Goal: Check status: Check status

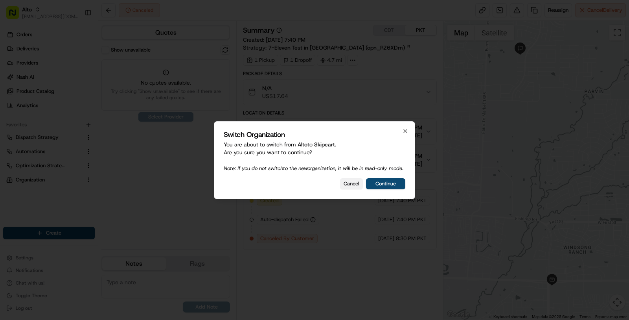
click at [344, 182] on button "Cancel" at bounding box center [351, 183] width 23 height 11
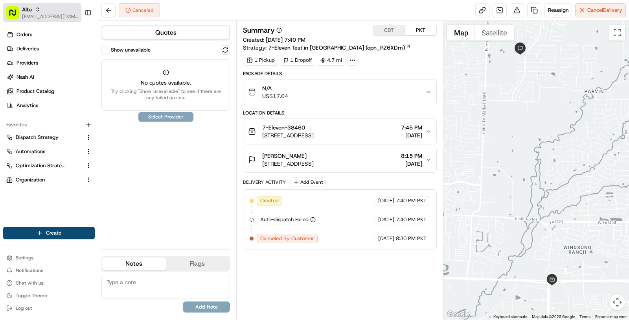
click at [54, 18] on span "[EMAIL_ADDRESS][DOMAIN_NAME]" at bounding box center [50, 16] width 56 height 6
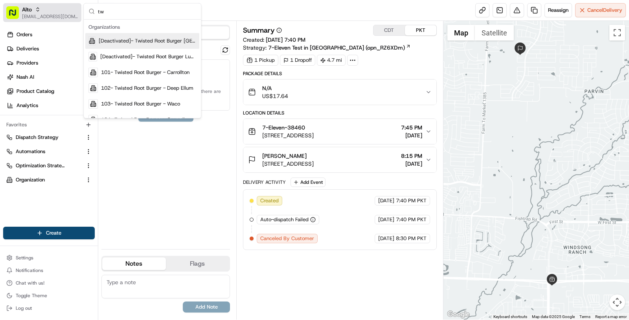
type input "t"
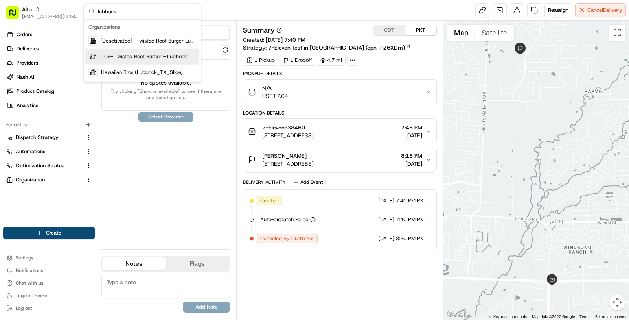
type input "lubbock"
click at [147, 55] on span "106- Twisted Root Burger - Lubbock" at bounding box center [144, 56] width 86 height 7
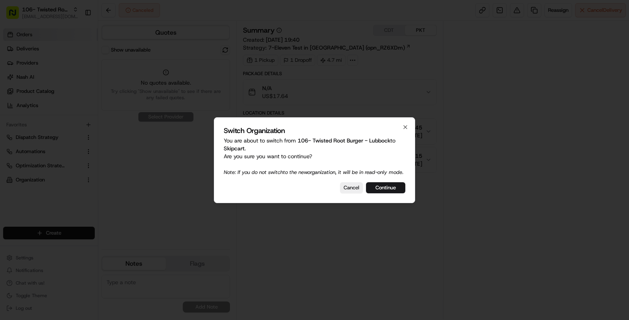
click at [52, 33] on div at bounding box center [314, 160] width 629 height 320
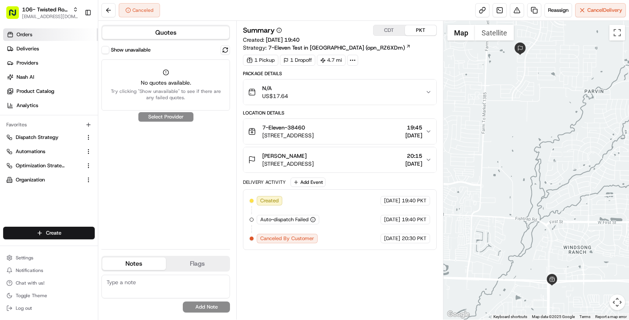
click at [48, 32] on link "Orders" at bounding box center [50, 34] width 95 height 13
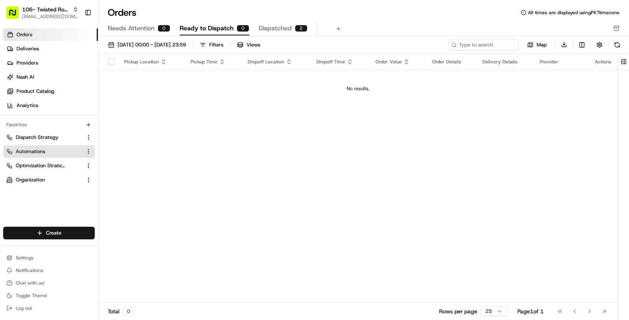
click at [39, 148] on span "Automations" at bounding box center [30, 151] width 29 height 7
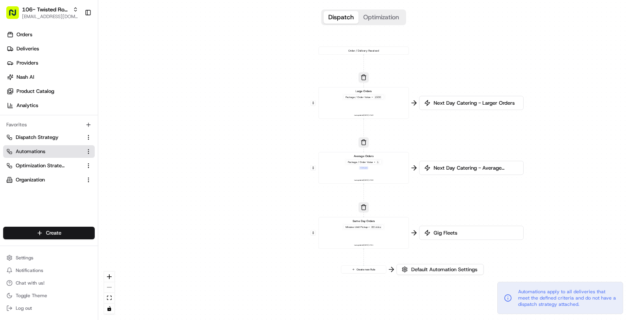
click at [446, 228] on div "Gig Fleets" at bounding box center [471, 233] width 105 height 14
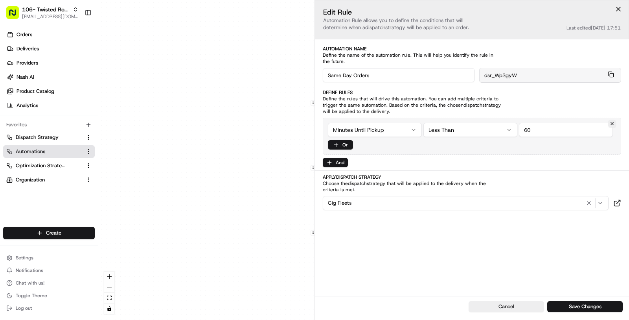
click at [227, 249] on div "0 0 0 0 Order / Delivery Received Large Orders Package / Order Value > 1500 Las…" at bounding box center [363, 160] width 531 height 320
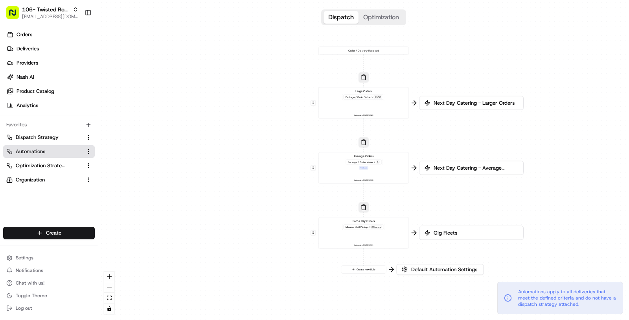
click at [446, 166] on span "Next Day Catering - Average Orders" at bounding box center [475, 167] width 87 height 7
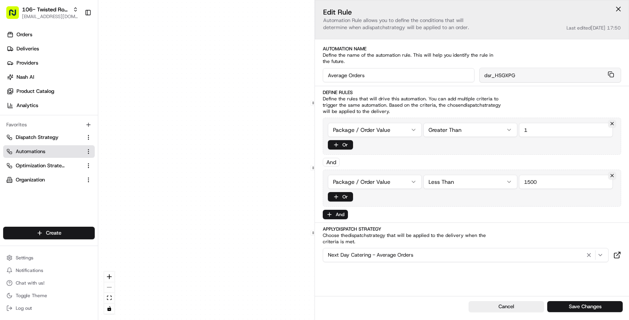
click at [197, 232] on div "0 0 0 0 Order / Delivery Received Large Orders Package / Order Value > 1500 Las…" at bounding box center [363, 160] width 531 height 320
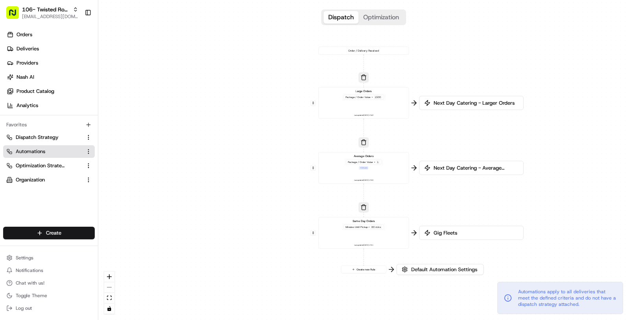
click at [455, 106] on span "Next Day Catering - Larger Orders" at bounding box center [475, 102] width 87 height 7
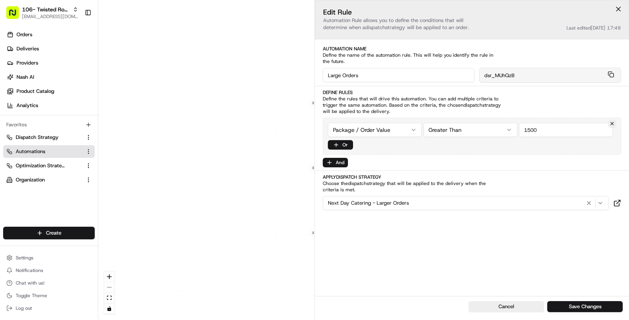
click at [245, 217] on div "0 0 0 0 Order / Delivery Received Large Orders Package / Order Value > 1500 Las…" at bounding box center [363, 160] width 531 height 320
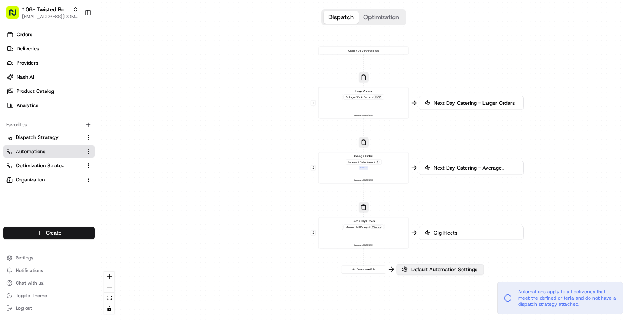
click at [447, 273] on button "Default Automation Settings" at bounding box center [440, 269] width 87 height 11
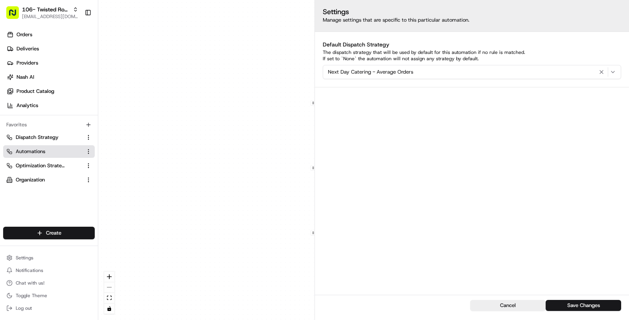
click at [282, 260] on div "0 0 0 0 Order / Delivery Received Large Orders Package / Order Value > 1500 Las…" at bounding box center [363, 160] width 531 height 320
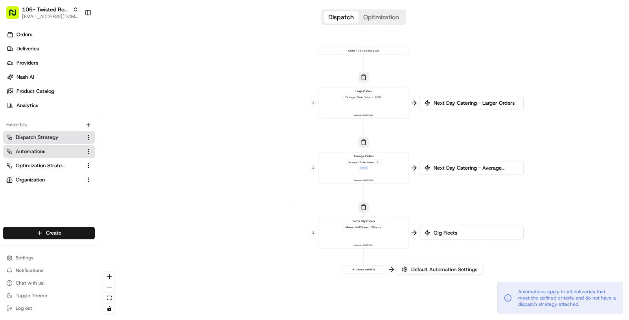
click at [46, 137] on span "Dispatch Strategy" at bounding box center [37, 137] width 43 height 7
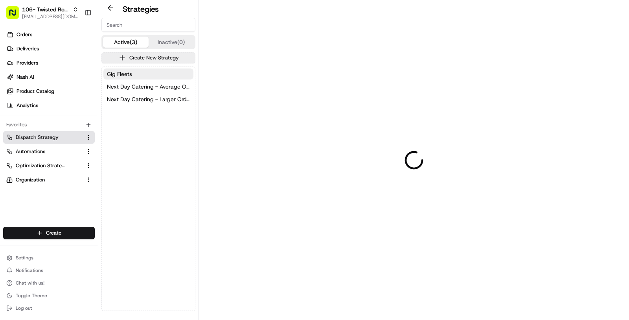
click at [46, 137] on span "Dispatch Strategy" at bounding box center [37, 137] width 43 height 7
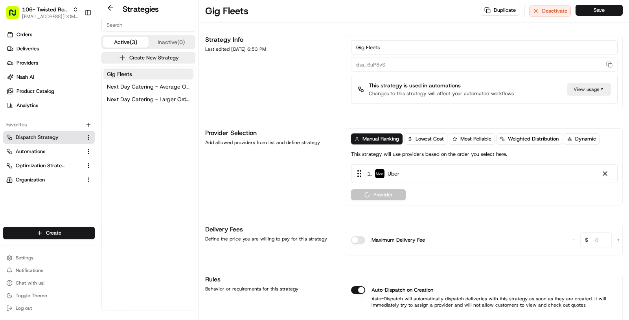
click at [46, 137] on span "Dispatch Strategy" at bounding box center [37, 137] width 43 height 7
click at [147, 89] on span "Next Day Catering - Average Orders" at bounding box center [148, 87] width 83 height 8
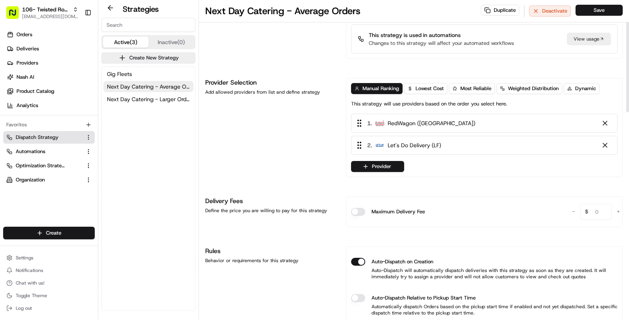
scroll to position [81, 0]
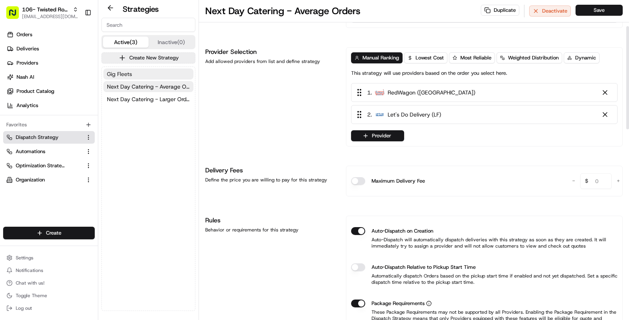
click at [169, 73] on button "Gig Fleets" at bounding box center [148, 73] width 90 height 11
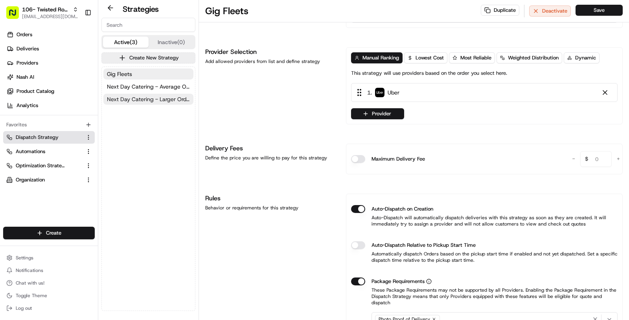
click at [166, 98] on span "Next Day Catering - Larger Orders" at bounding box center [148, 99] width 83 height 8
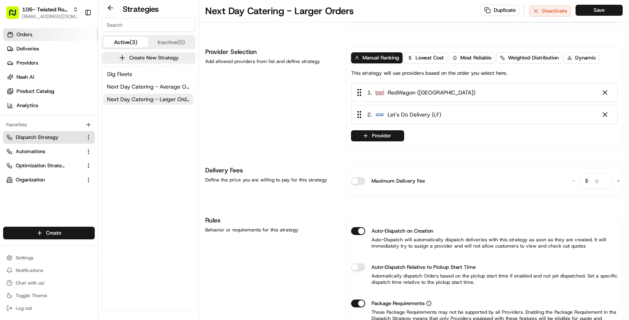
click at [50, 37] on link "Orders" at bounding box center [50, 34] width 95 height 13
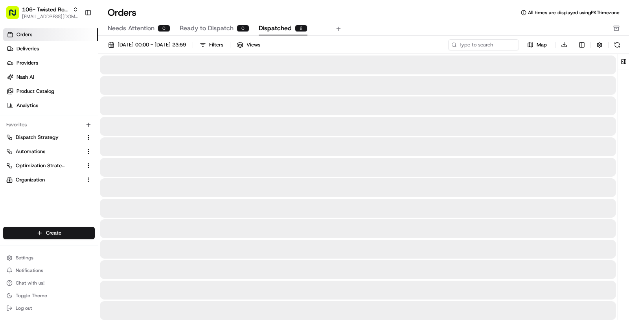
click at [265, 31] on span "Dispatched" at bounding box center [275, 28] width 33 height 9
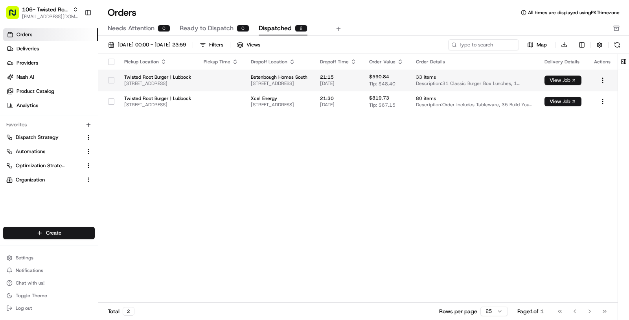
click at [554, 79] on button "View Job" at bounding box center [563, 80] width 37 height 9
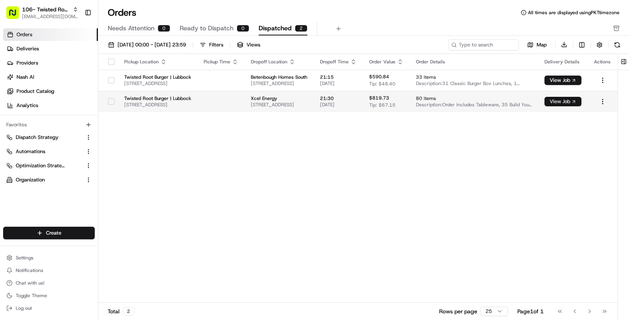
click at [564, 101] on button "View Job" at bounding box center [563, 101] width 37 height 9
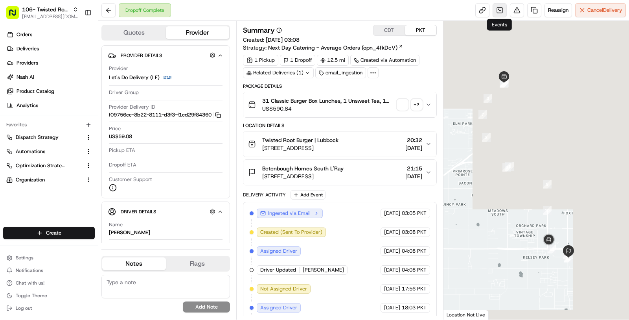
click at [499, 9] on link at bounding box center [500, 10] width 14 height 14
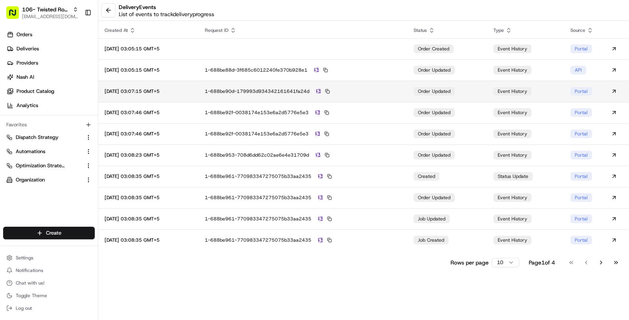
click at [373, 90] on div "1-688be90d-179993d934342161641fa24d" at bounding box center [303, 91] width 196 height 7
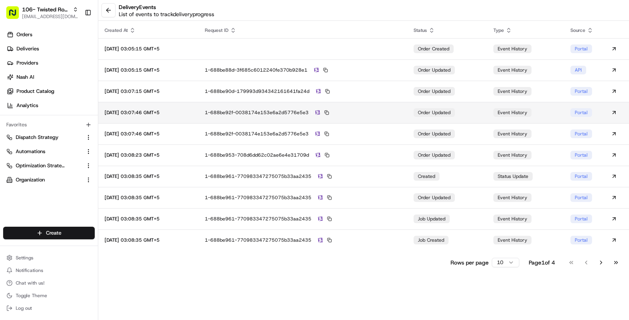
click at [363, 110] on div "1-688be92f-0038174e153e6a2d5776e5e3" at bounding box center [303, 112] width 196 height 7
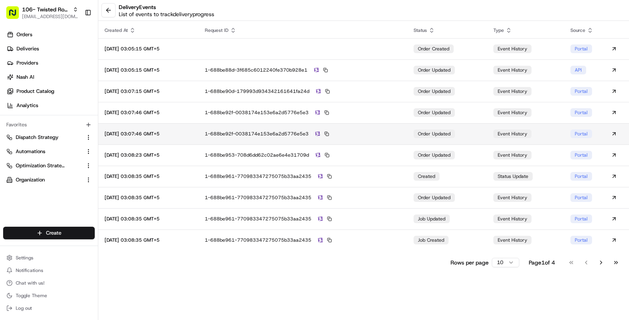
click at [357, 137] on td "1-688be92f-0038174e153e6a2d5776e5e3" at bounding box center [303, 133] width 209 height 21
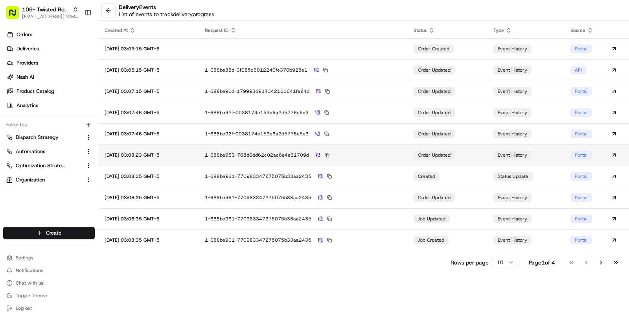
click at [354, 160] on td "1-688be953-708d6dd62c02ae6e4e31709d" at bounding box center [303, 154] width 209 height 21
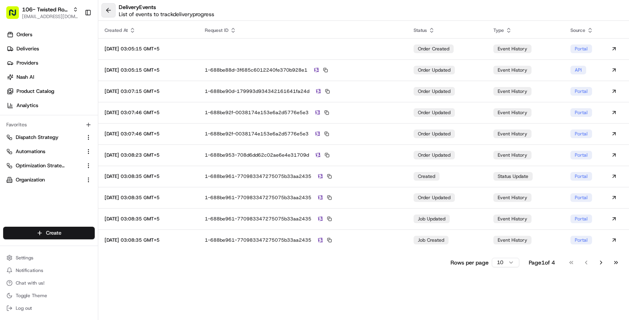
click at [106, 13] on button at bounding box center [108, 10] width 14 height 14
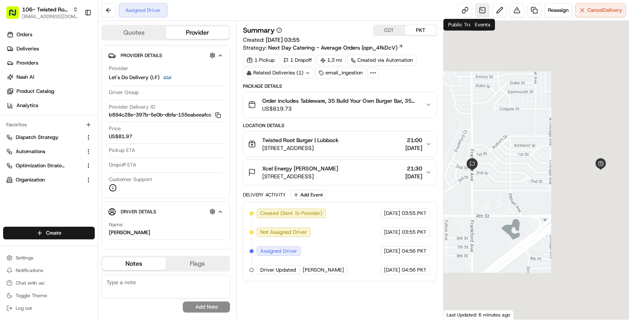
click at [478, 13] on link at bounding box center [482, 10] width 14 height 14
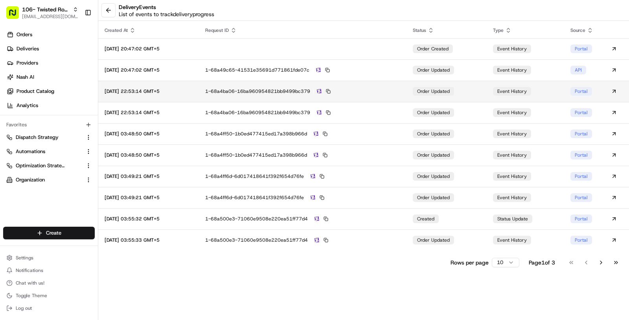
click at [391, 92] on div "1-68a4ba06-16ba960954821bb9499bc379" at bounding box center [302, 91] width 195 height 7
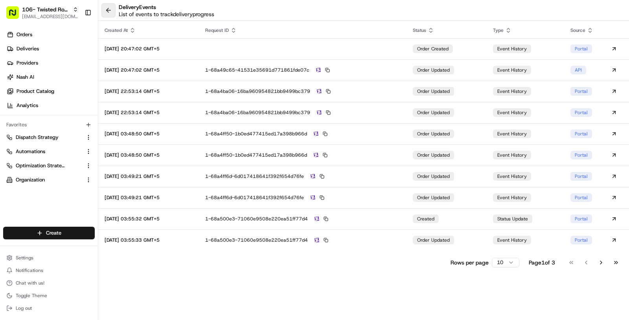
click at [106, 12] on button at bounding box center [108, 10] width 14 height 14
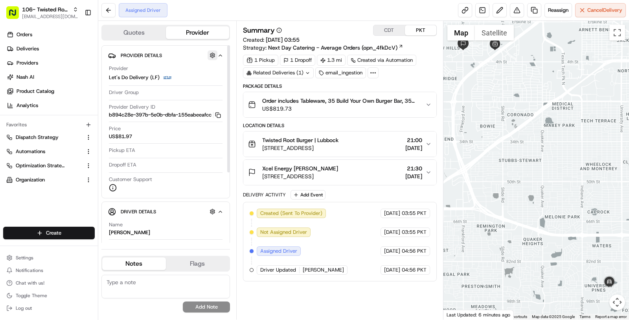
click at [214, 53] on button "button" at bounding box center [213, 55] width 10 height 10
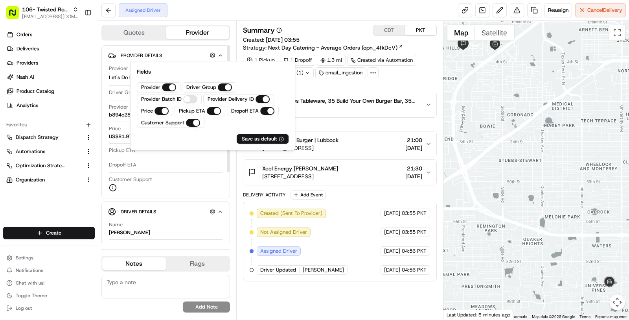
click at [287, 18] on div "Assigned Driver Reassign Cancel Delivery" at bounding box center [363, 10] width 531 height 21
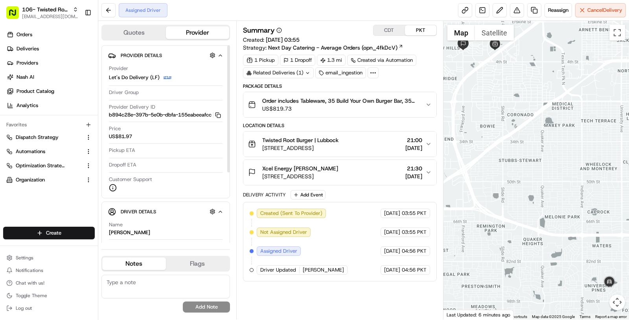
click at [279, 110] on span "US$819.73" at bounding box center [340, 109] width 157 height 8
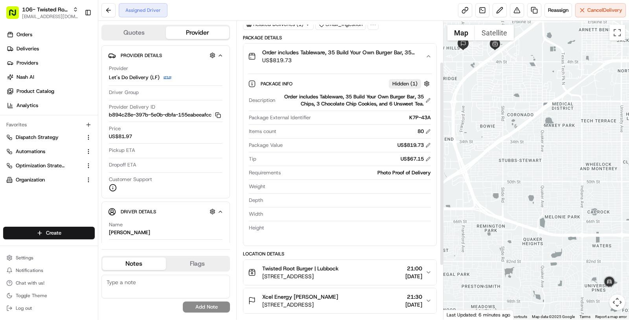
scroll to position [138, 0]
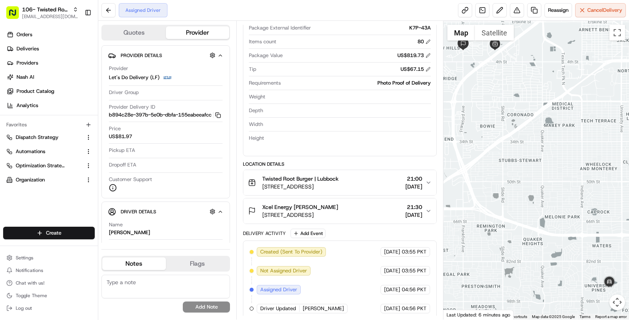
click at [326, 203] on span "Xcel Energy Brandy Ammons" at bounding box center [300, 207] width 76 height 8
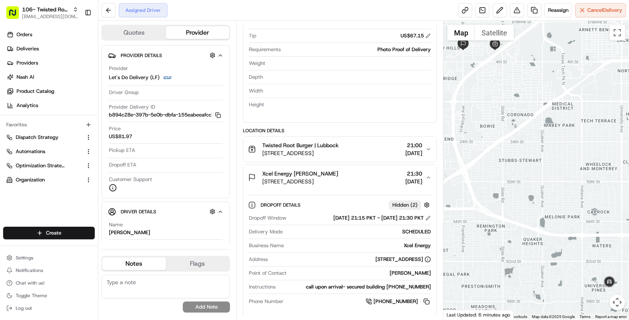
scroll to position [0, 0]
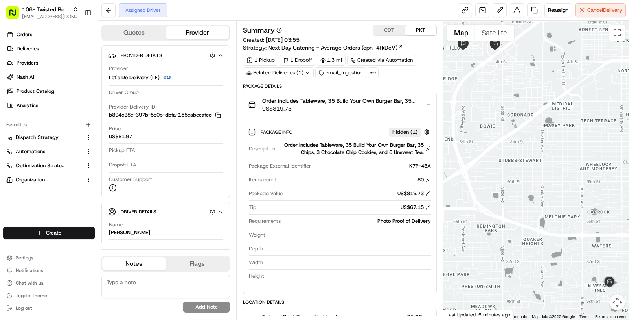
click at [282, 75] on div "Related Deliveries (1)" at bounding box center [278, 72] width 71 height 11
click at [285, 86] on span "ord_mv7gzRZj8qjpnQGd8Mt66M" at bounding box center [285, 89] width 79 height 7
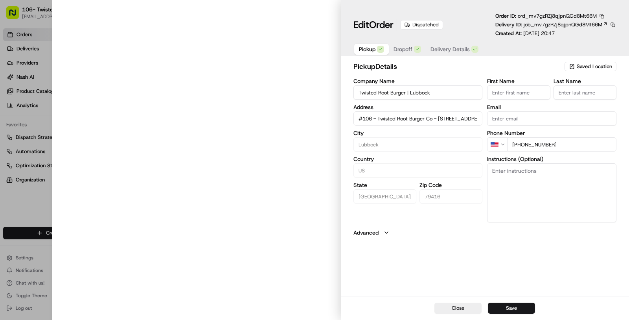
type input "#106 - Twisted Root Burger Co - [STREET_ADDRESS]"
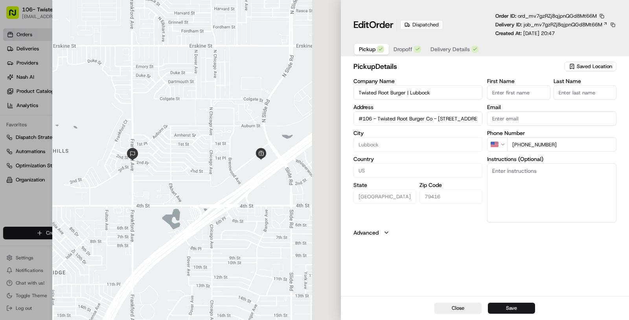
type input "+1"
click at [41, 201] on div at bounding box center [314, 160] width 629 height 320
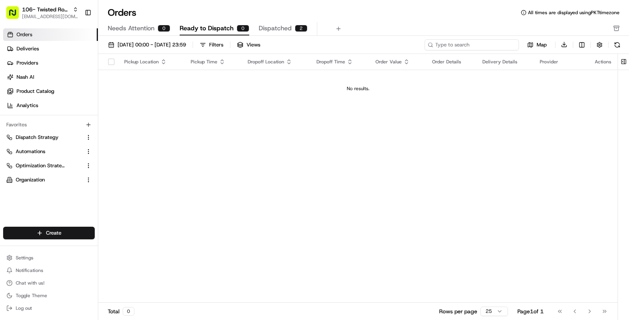
click at [488, 47] on input at bounding box center [472, 44] width 94 height 11
paste input "https://portal.usenash.com/orders/ord_mv7gzRZj8qjpnQGd8Mt66M?nash_orders_store=…"
type input "https://portal.usenash.com/orders/ord_mv7gzRZj8qjpnQGd8Mt66M?nash_orders_store=…"
click at [295, 27] on div "0" at bounding box center [301, 28] width 13 height 7
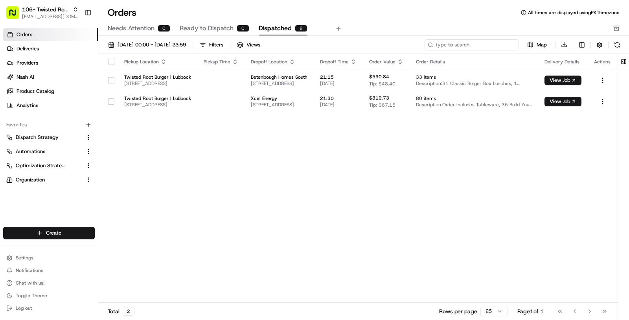
click at [468, 44] on input at bounding box center [472, 44] width 94 height 11
paste input "https://portal.usenash.com/orders/ord_mv7gzRZj8qjpnQGd8Mt66M?nash_orders_store=…"
type input "https://portal.usenash.com/orders/ord_mv7gzRZj8qjpnQGd8Mt66M?nash_orders_store=…"
click at [609, 78] on html "106- Twisted Root Burger - Lubbock masood@usenash.com Toggle Sidebar Orders Del…" at bounding box center [314, 160] width 629 height 320
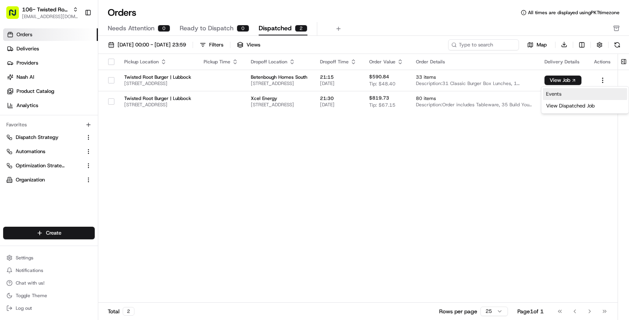
click at [585, 88] on link "Events" at bounding box center [585, 94] width 84 height 12
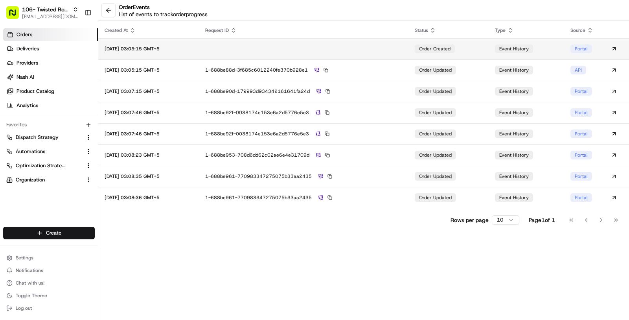
click at [381, 49] on td at bounding box center [304, 48] width 210 height 21
click at [511, 219] on html "106- Twisted Root Burger - Lubbock [EMAIL_ADDRESS][DOMAIN_NAME] Toggle Sidebar …" at bounding box center [314, 160] width 629 height 320
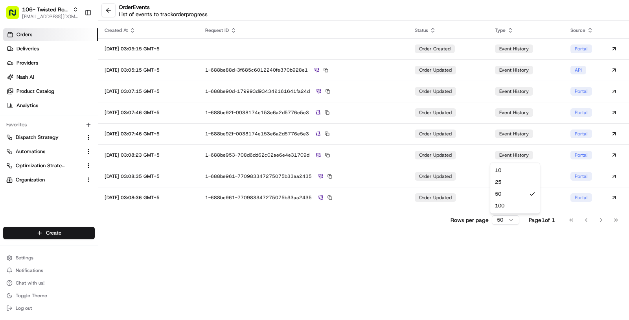
click at [503, 223] on html "106- Twisted Root Burger - Lubbock [EMAIL_ADDRESS][DOMAIN_NAME] Toggle Sidebar …" at bounding box center [314, 160] width 629 height 320
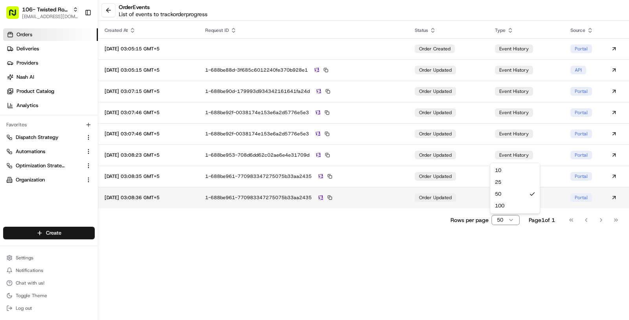
click at [412, 201] on html "106- Twisted Root Burger - Lubbock [EMAIL_ADDRESS][DOMAIN_NAME] Toggle Sidebar …" at bounding box center [314, 160] width 629 height 320
click at [409, 201] on td "1-688be961-770983347275075b33aa2435" at bounding box center [304, 197] width 210 height 21
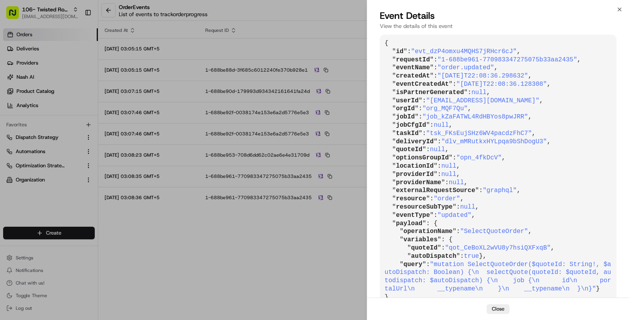
scroll to position [26, 0]
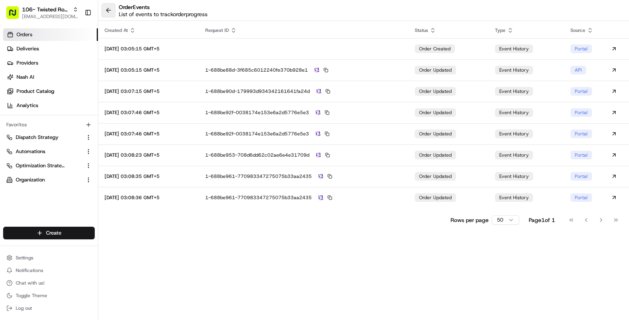
click at [101, 8] on button at bounding box center [108, 10] width 14 height 14
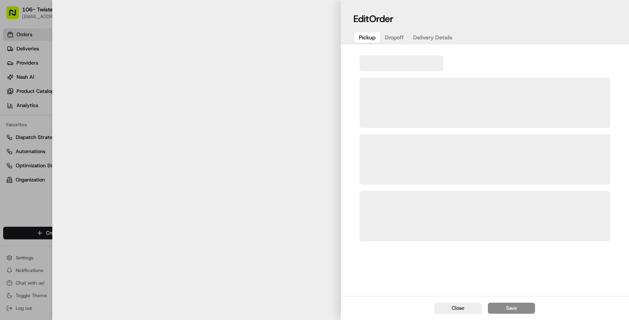
click at [42, 201] on div at bounding box center [314, 160] width 629 height 320
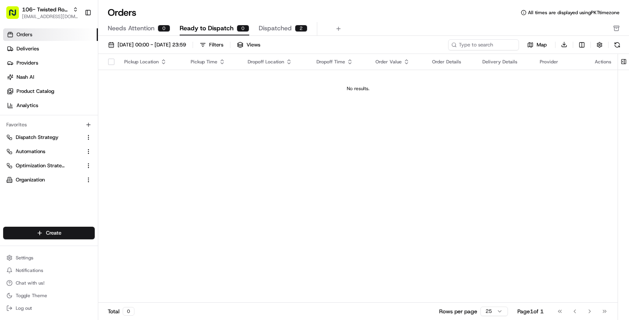
click at [276, 27] on span "Dispatched" at bounding box center [275, 28] width 33 height 9
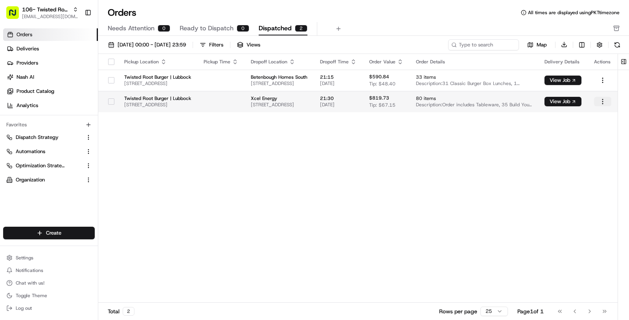
click at [612, 99] on html "106- Twisted Root Burger - Lubbock masood@usenash.com Toggle Sidebar Orders Del…" at bounding box center [314, 160] width 629 height 320
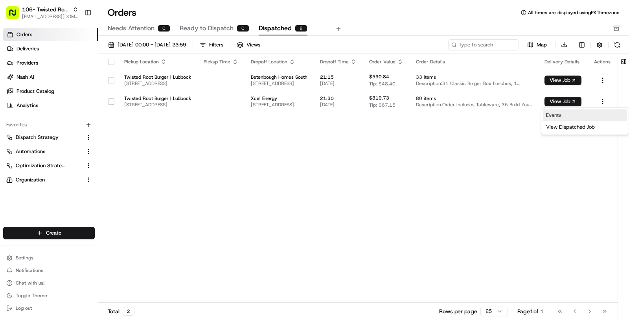
click at [589, 113] on link "Events" at bounding box center [585, 115] width 84 height 12
click at [45, 266] on button "Notifications" at bounding box center [49, 270] width 92 height 11
click at [45, 256] on button "Settings" at bounding box center [49, 257] width 92 height 11
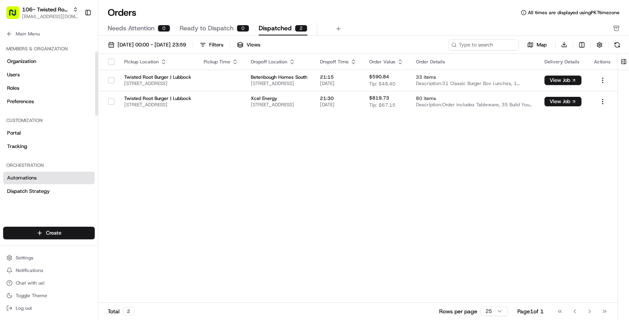
scroll to position [249, 0]
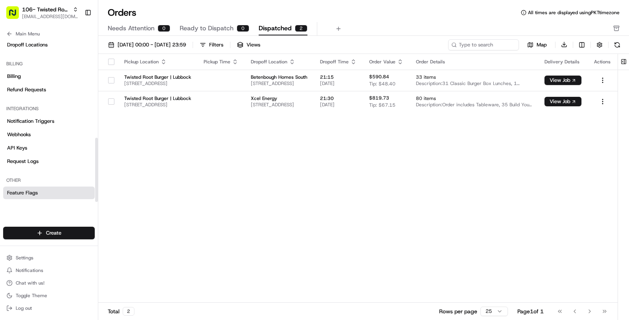
click at [50, 193] on link "Feature Flags" at bounding box center [49, 192] width 92 height 13
